Goal: Navigation & Orientation: Find specific page/section

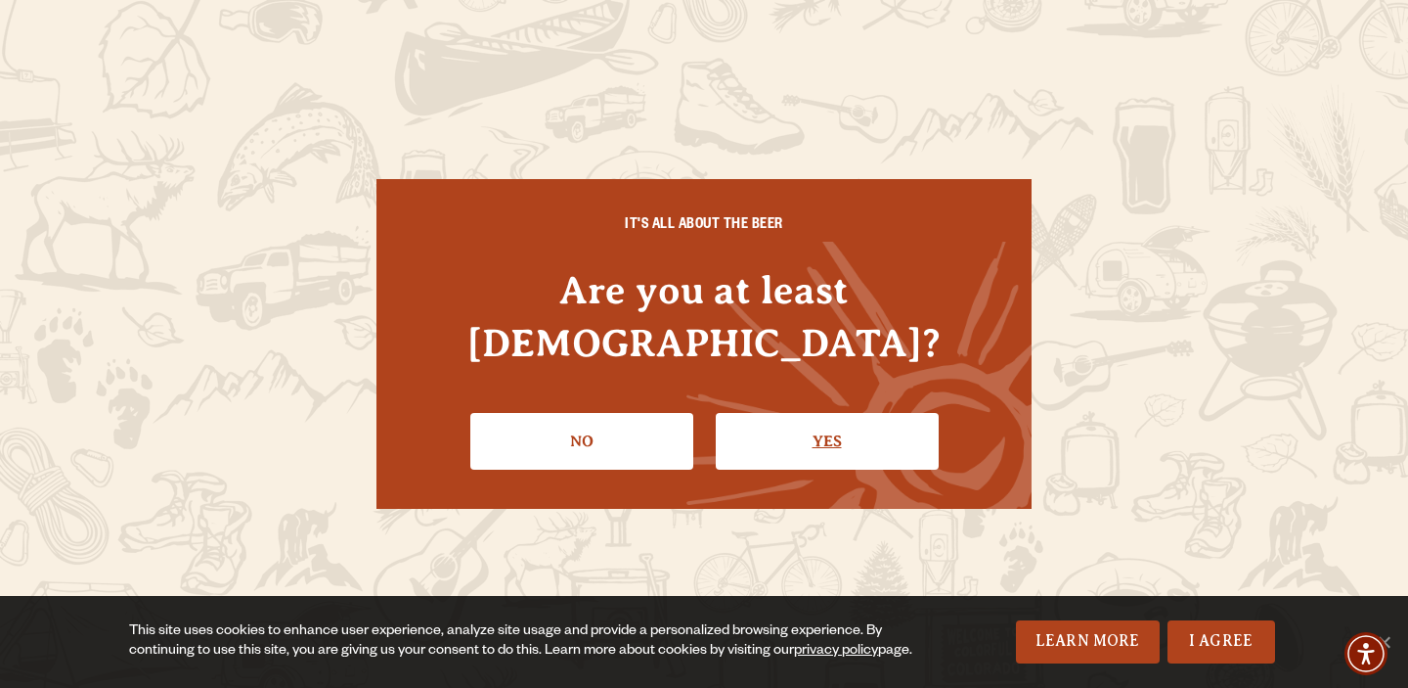
click at [781, 413] on link "Yes" at bounding box center [827, 441] width 223 height 57
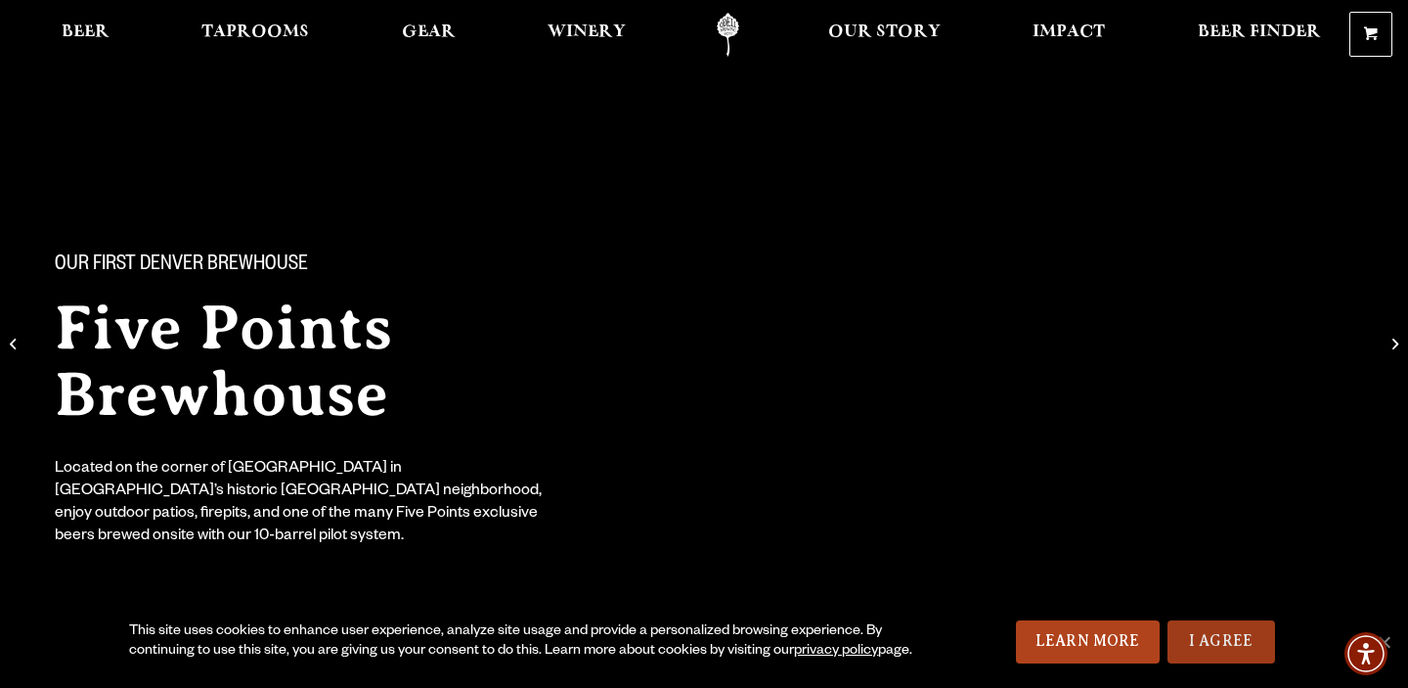
click at [1202, 621] on link "I Agree" at bounding box center [1222, 641] width 108 height 43
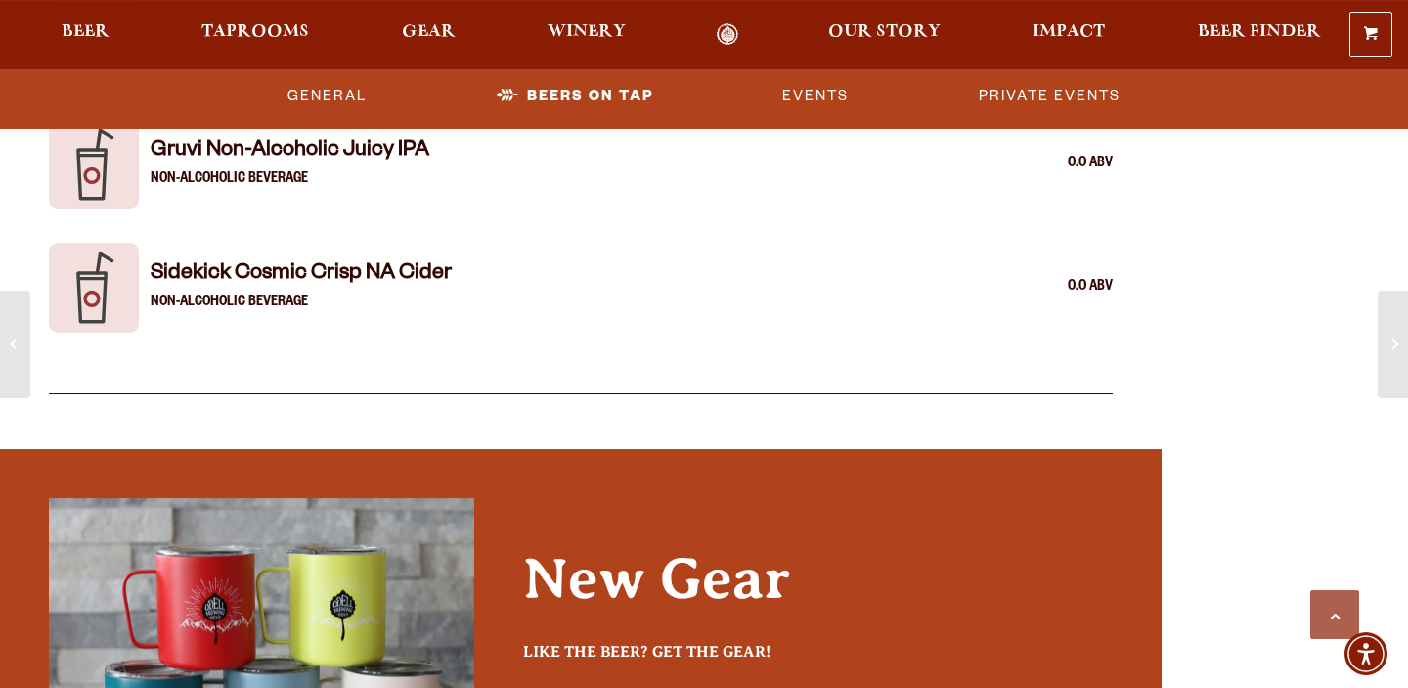
scroll to position [4733, 0]
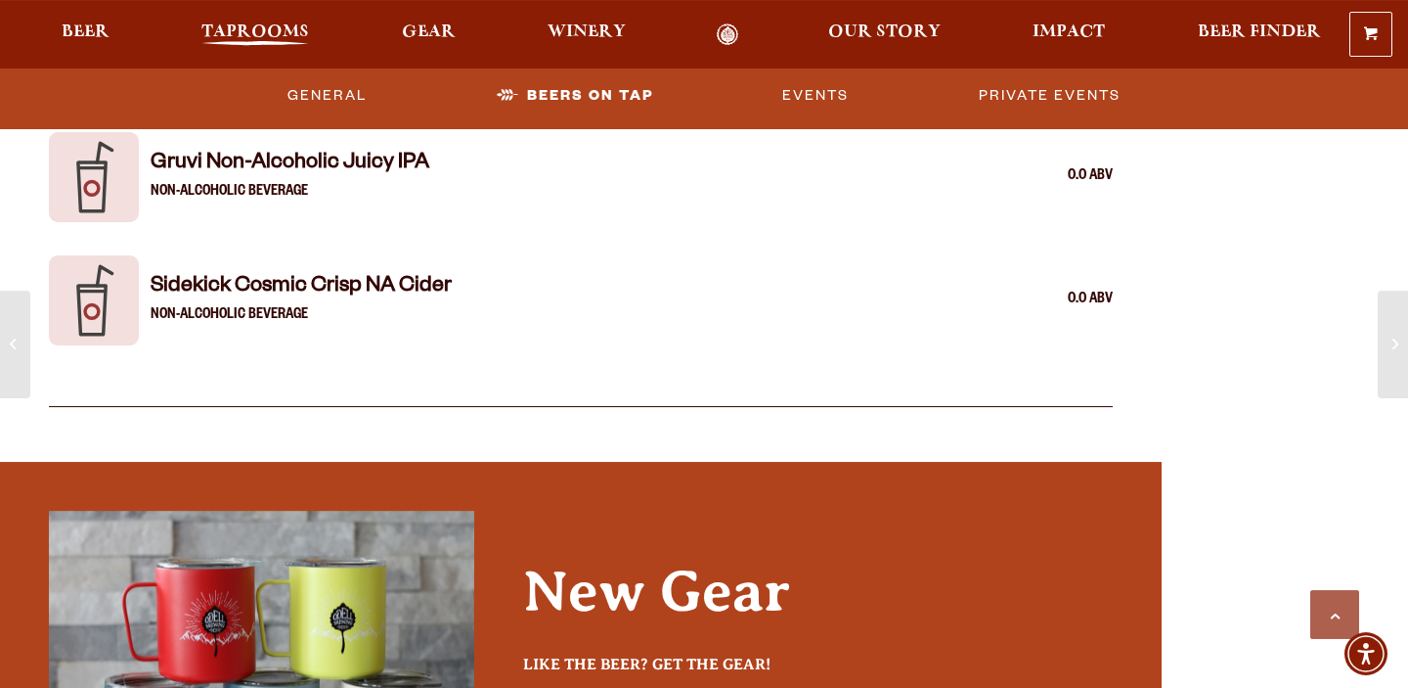
click at [266, 32] on span "Taprooms" at bounding box center [255, 32] width 108 height 16
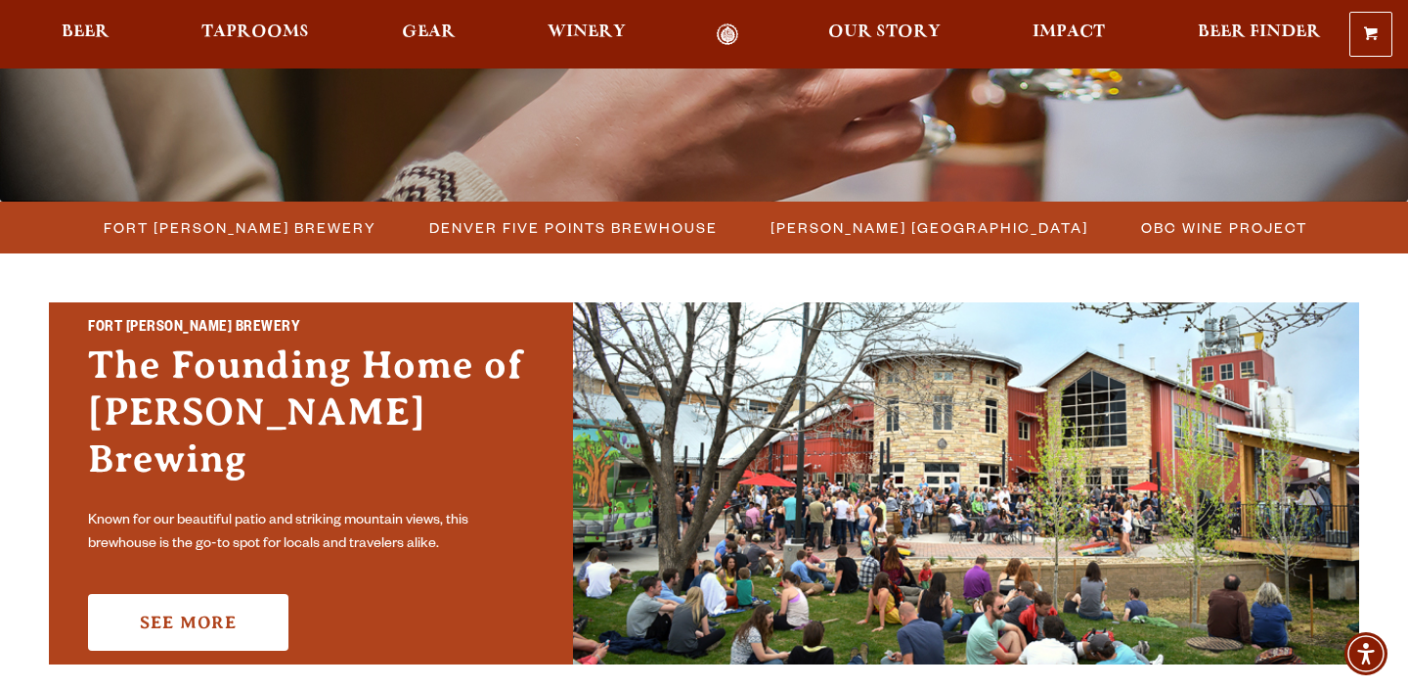
scroll to position [435, 0]
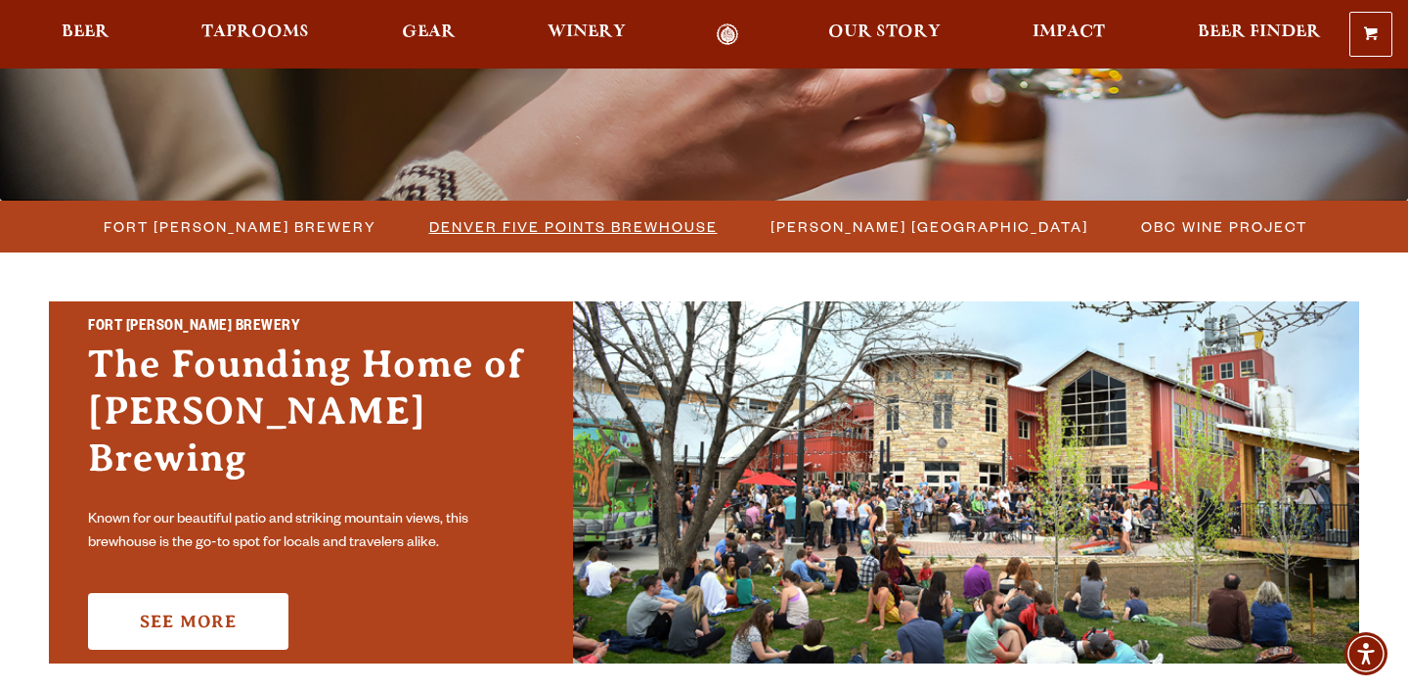
click at [640, 230] on span "Denver Five Points Brewhouse" at bounding box center [573, 226] width 289 height 28
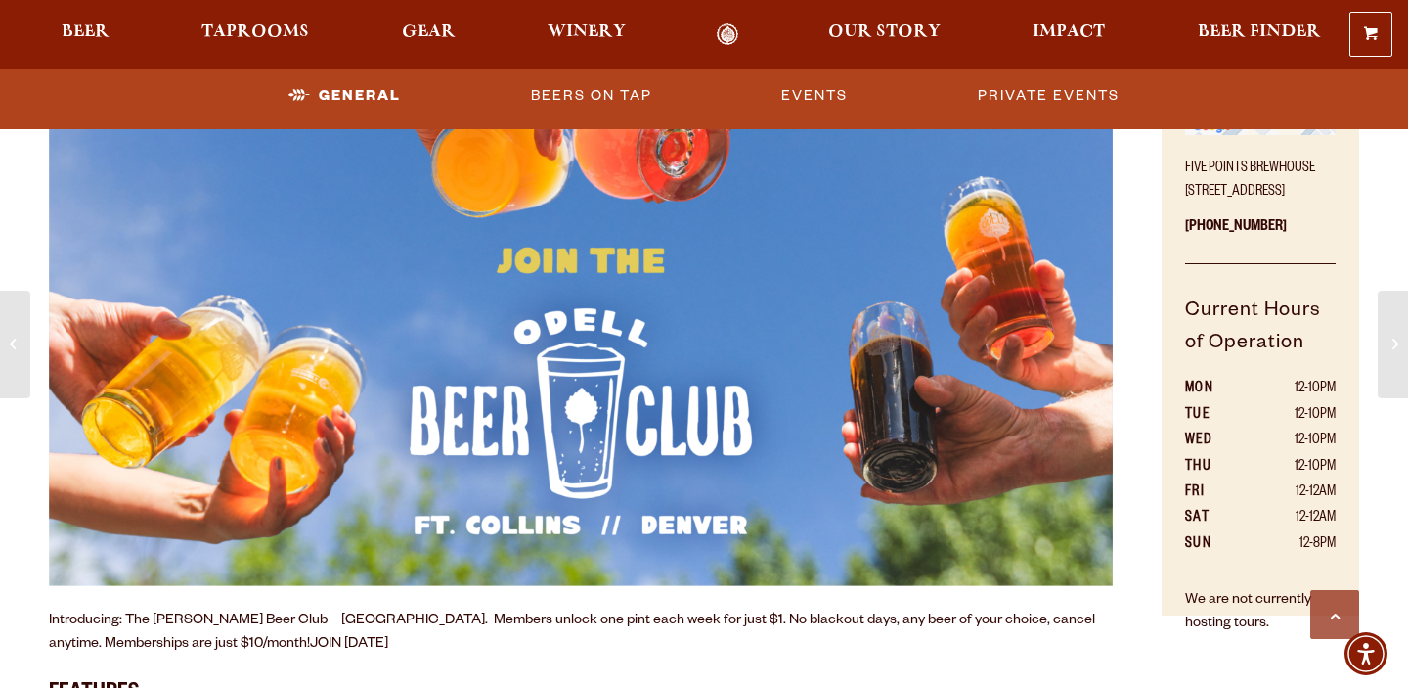
scroll to position [1070, 0]
